Goal: Task Accomplishment & Management: Manage account settings

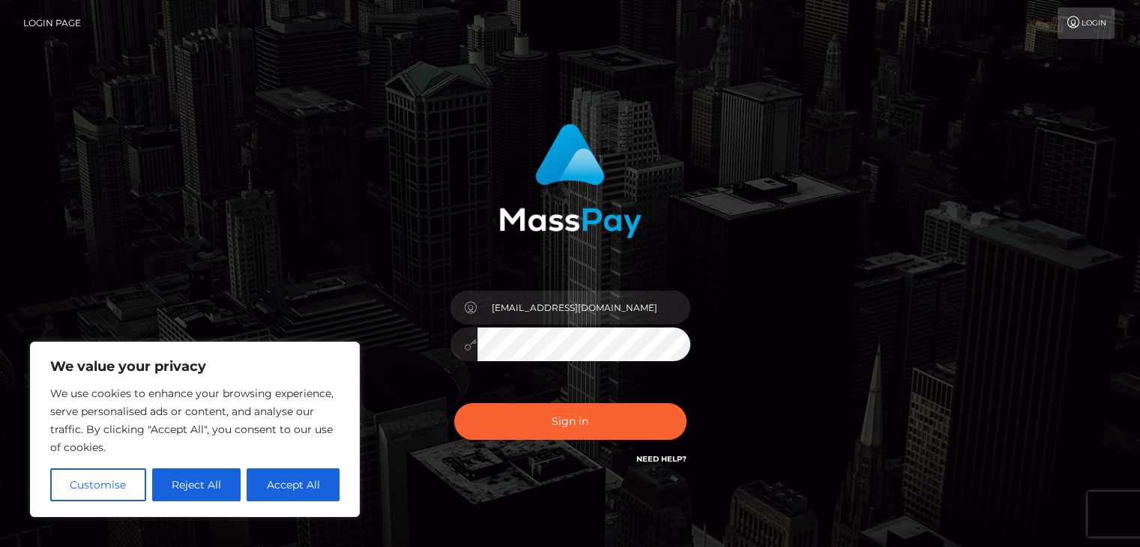
type input "katyaxx66@gmail.com"
click at [454, 403] on button "Sign in" at bounding box center [570, 421] width 232 height 37
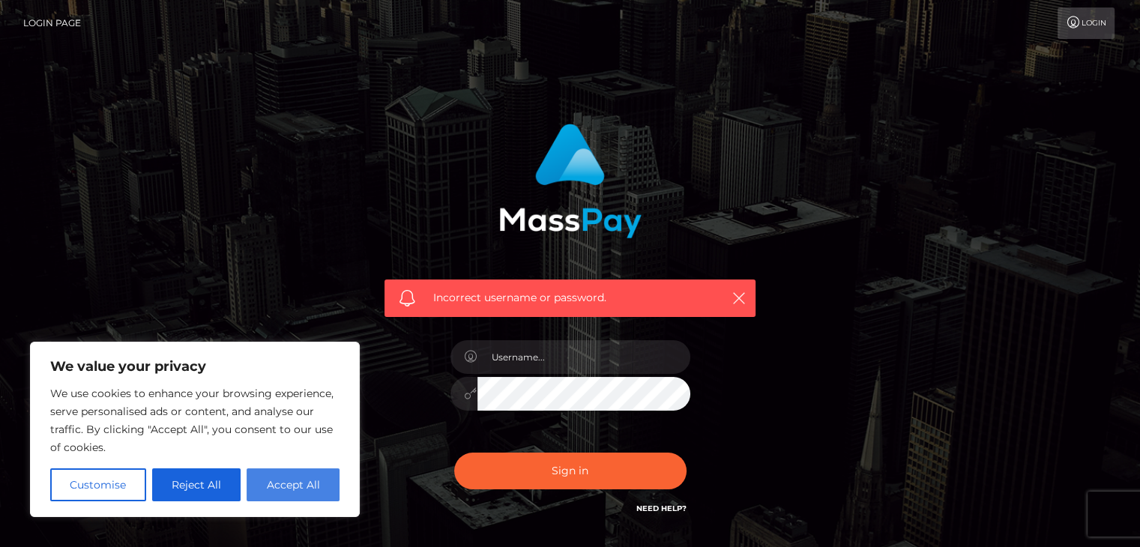
click at [308, 484] on button "Accept All" at bounding box center [293, 485] width 93 height 33
checkbox input "true"
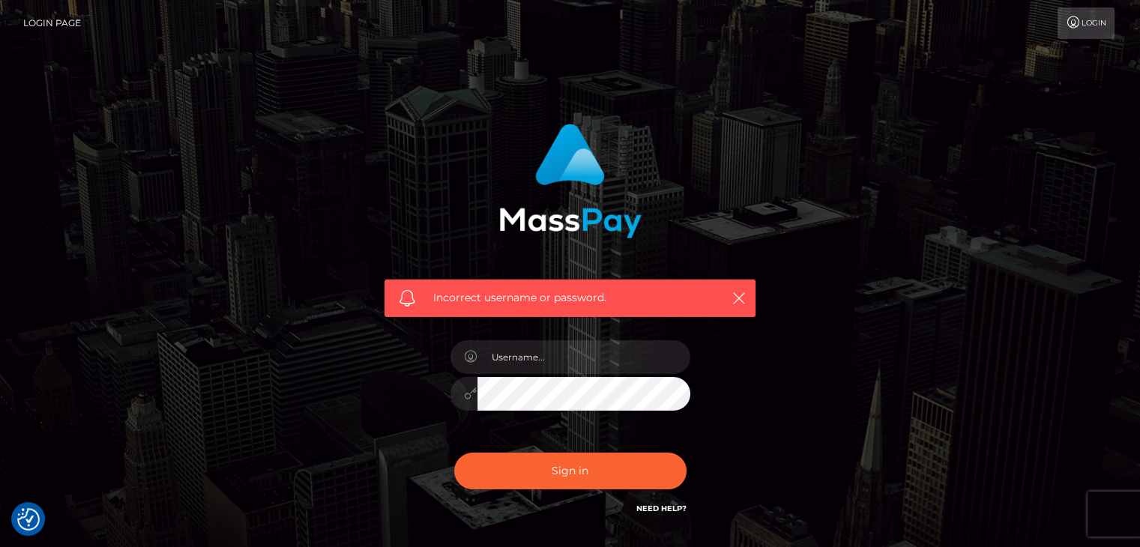
click at [1068, 25] on icon at bounding box center [1074, 22] width 16 height 12
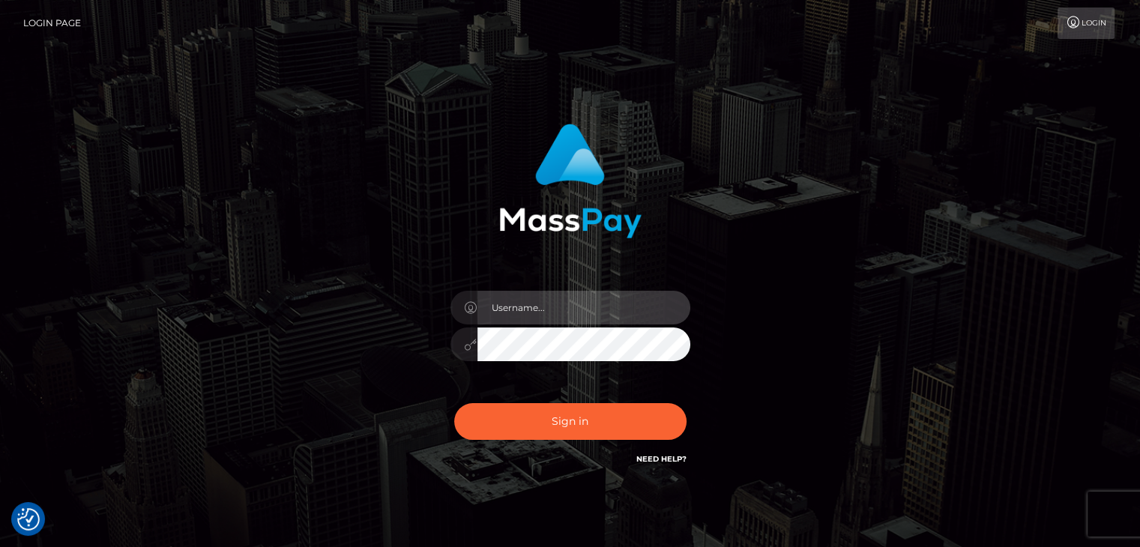
click at [526, 315] on input "text" at bounding box center [584, 308] width 213 height 34
type input "katyaxx66@gmail.com"
click at [454, 403] on button "Sign in" at bounding box center [570, 421] width 232 height 37
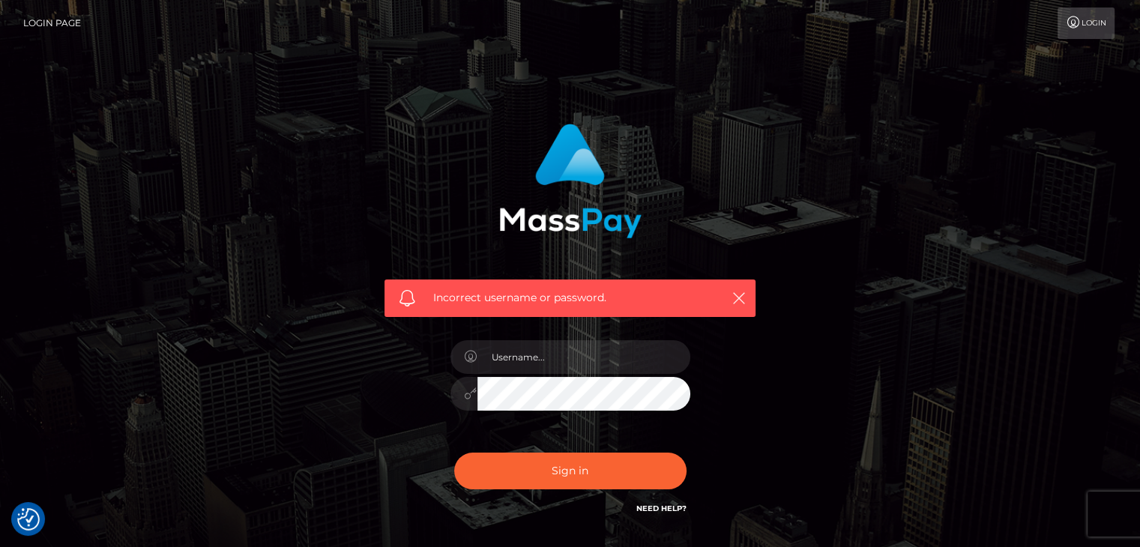
click at [664, 511] on link "Need Help?" at bounding box center [662, 509] width 50 height 10
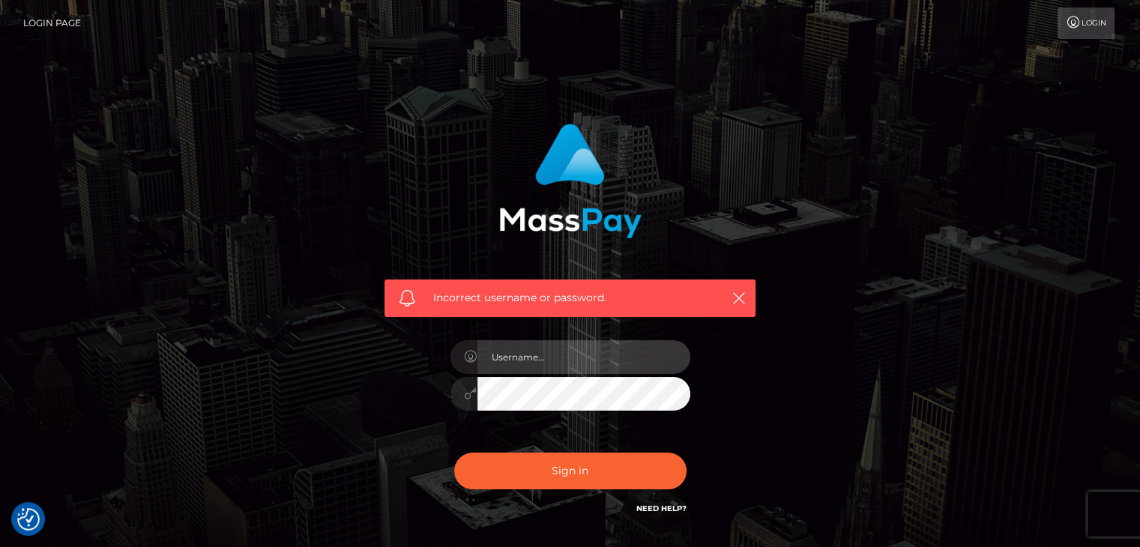
click at [519, 367] on input "text" at bounding box center [584, 357] width 213 height 34
type input "katyaxx66@gmail.com"
click at [454, 453] on button "Sign in" at bounding box center [570, 471] width 232 height 37
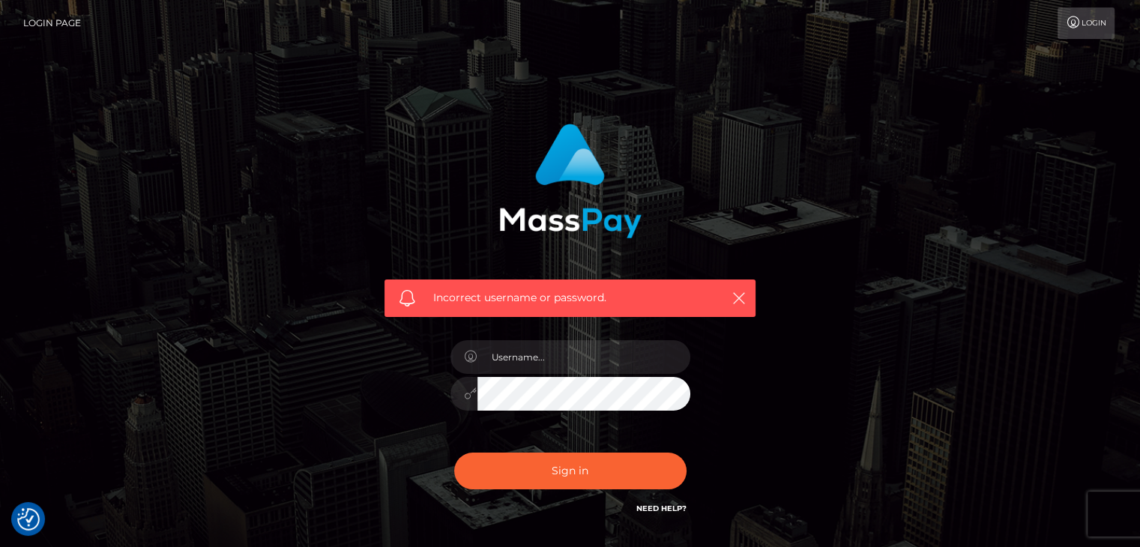
click at [1070, 34] on link "Login" at bounding box center [1086, 22] width 57 height 31
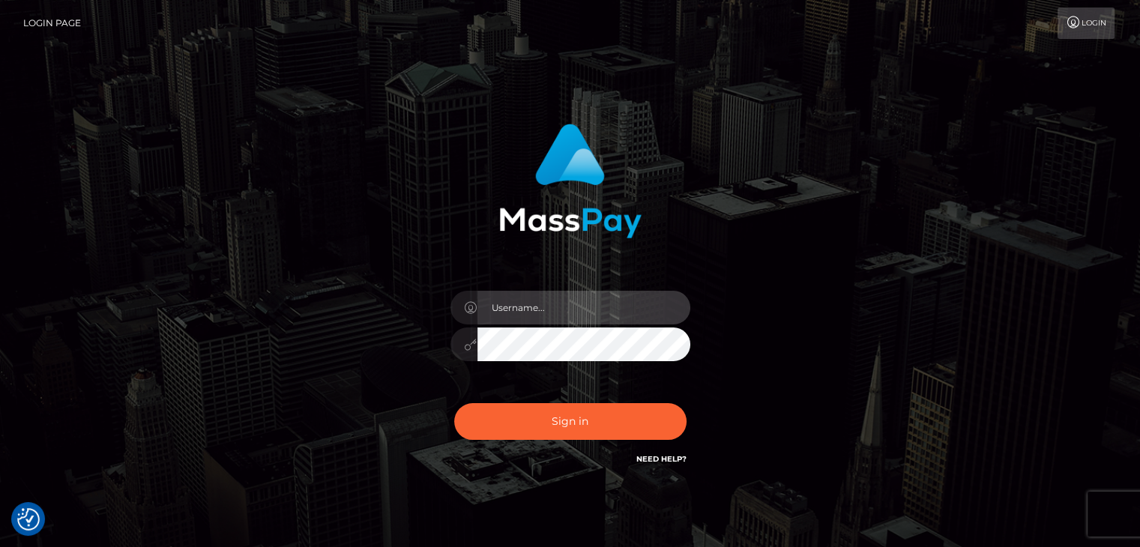
click at [595, 305] on input "text" at bounding box center [584, 308] width 213 height 34
type input "[EMAIL_ADDRESS][DOMAIN_NAME]"
click at [454, 403] on button "Sign in" at bounding box center [570, 421] width 232 height 37
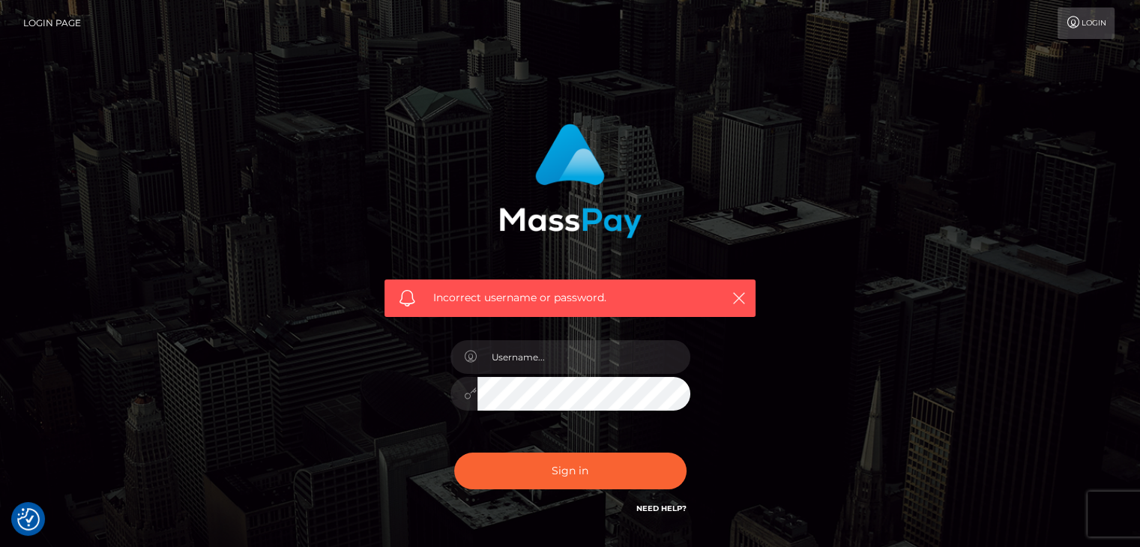
click at [1098, 23] on link "Login" at bounding box center [1086, 22] width 57 height 31
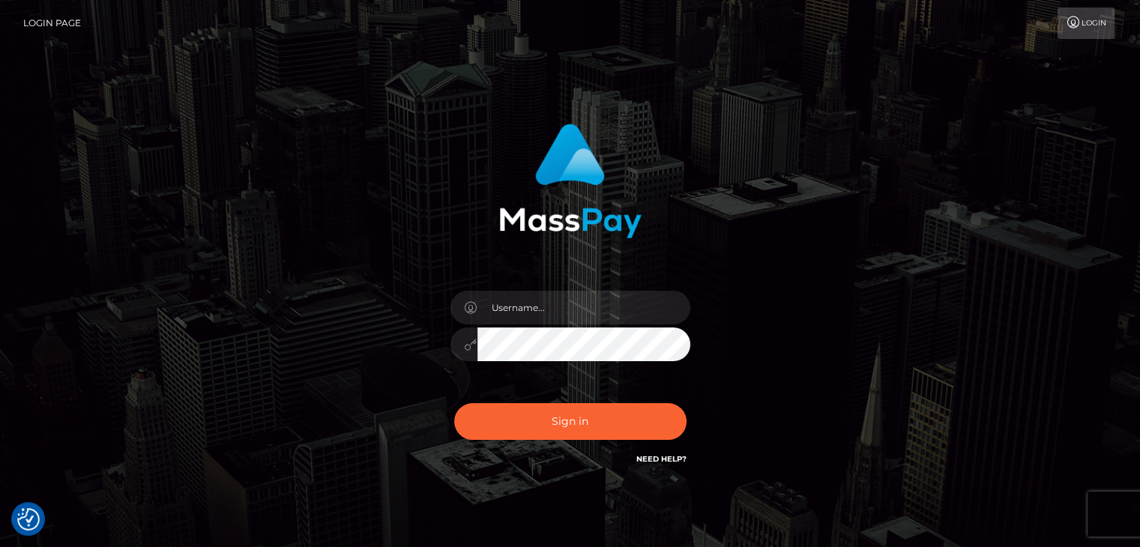
click at [653, 458] on link "Need Help?" at bounding box center [662, 459] width 50 height 10
